Goal: Navigation & Orientation: Find specific page/section

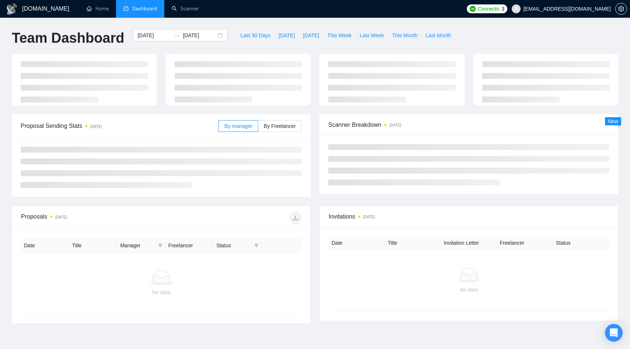
scroll to position [6, 0]
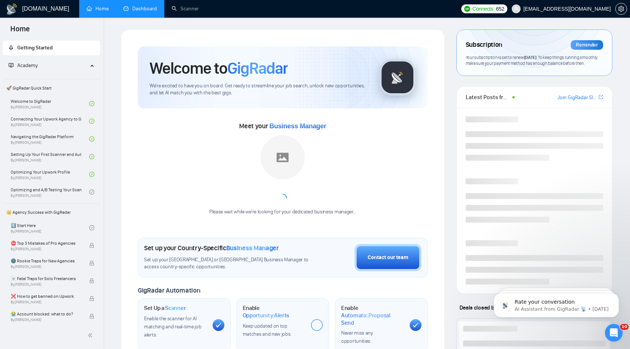
click at [132, 12] on link "Dashboard" at bounding box center [140, 9] width 34 height 6
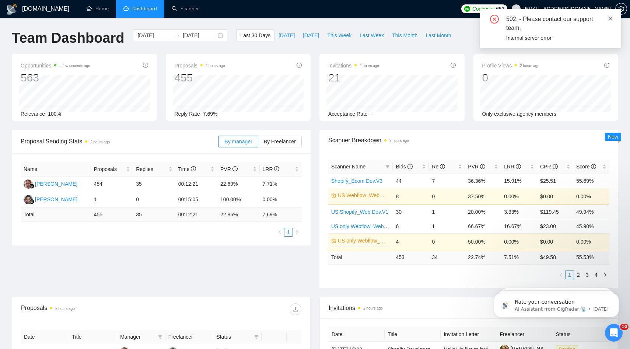
click at [612, 20] on icon "close" at bounding box center [610, 18] width 5 height 5
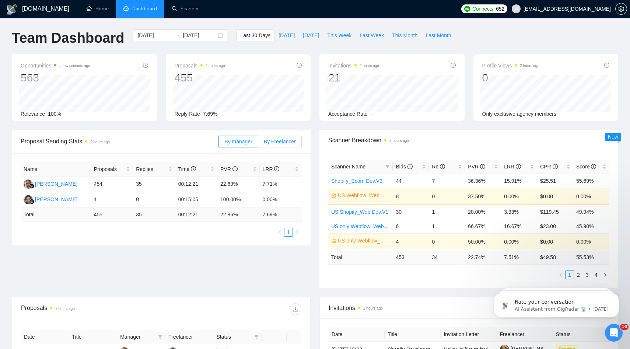
click at [267, 138] on span "By Freelancer" at bounding box center [280, 141] width 32 height 6
click at [258, 143] on input "By Freelancer" at bounding box center [258, 143] width 0 height 0
